Goal: Find specific page/section: Find specific page/section

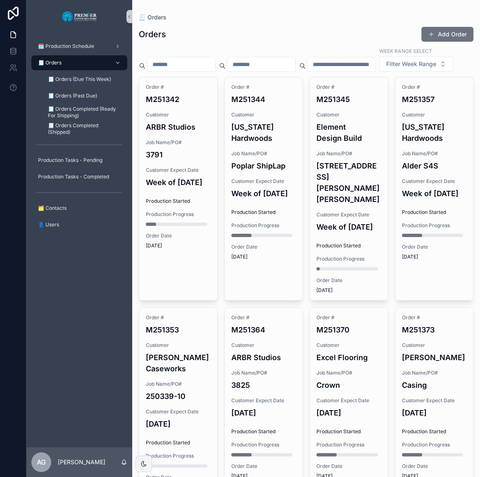
click at [88, 107] on span "🧾 Orders Completed (Ready For Shipping)" at bounding box center [83, 112] width 71 height 13
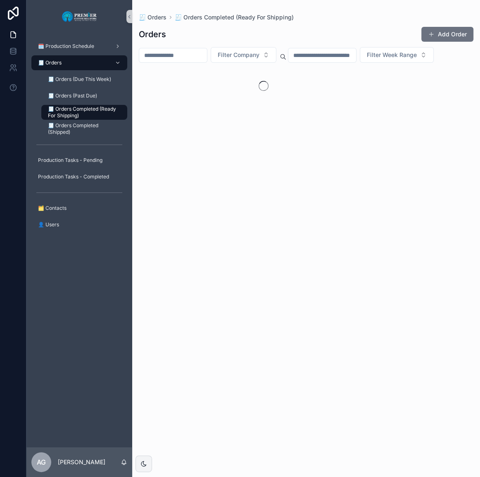
click at [87, 121] on div "🧾 Orders Completed (Shipped)" at bounding box center [84, 129] width 96 height 17
click at [87, 124] on span "🧾 Orders Completed (Shipped)" at bounding box center [83, 128] width 71 height 13
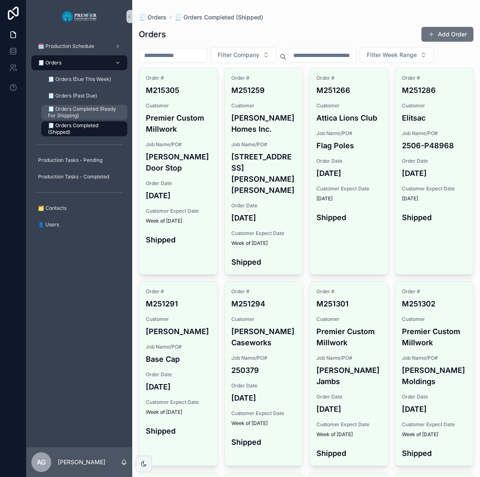
click at [85, 117] on span "🧾 Orders Completed (Ready For Shipping)" at bounding box center [83, 112] width 71 height 13
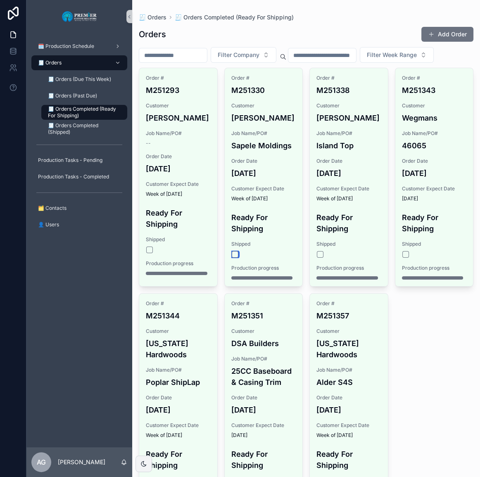
click at [234, 258] on button "scrollable content" at bounding box center [235, 254] width 7 height 7
click at [402, 258] on button "scrollable content" at bounding box center [405, 254] width 7 height 7
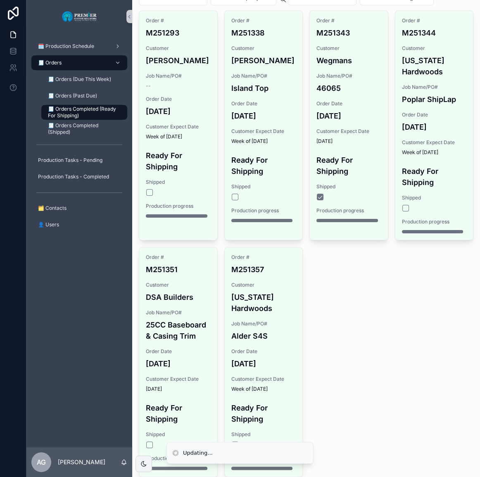
scroll to position [75, 0]
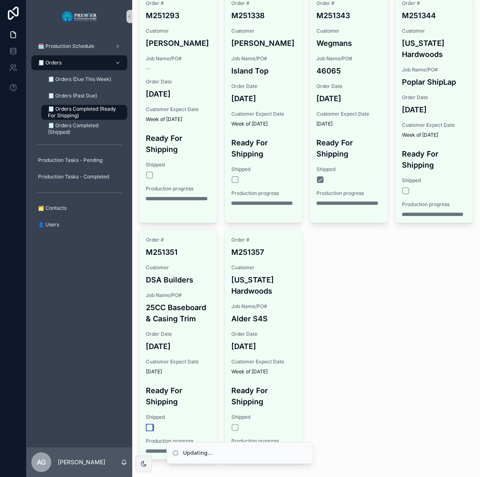
click at [151, 430] on button "scrollable content" at bounding box center [149, 427] width 7 height 7
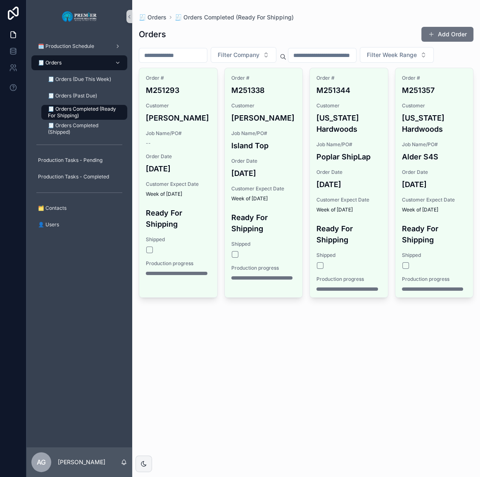
scroll to position [0, 0]
click at [82, 64] on div "🧾 Orders" at bounding box center [79, 62] width 86 height 13
